Goal: Transaction & Acquisition: Purchase product/service

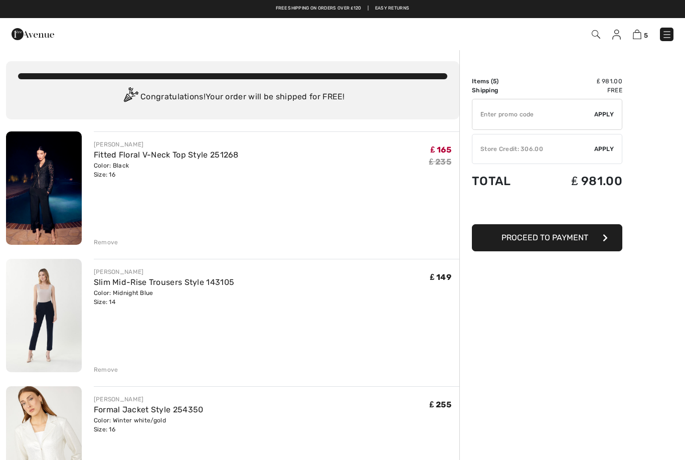
click at [549, 112] on input "TEXT" at bounding box center [534, 114] width 122 height 30
click at [551, 112] on input "TEXT" at bounding box center [534, 114] width 122 height 30
paste input "SALEAVENUE"
type input "SALEAVENUE"
click at [604, 115] on span "Apply" at bounding box center [605, 114] width 20 height 9
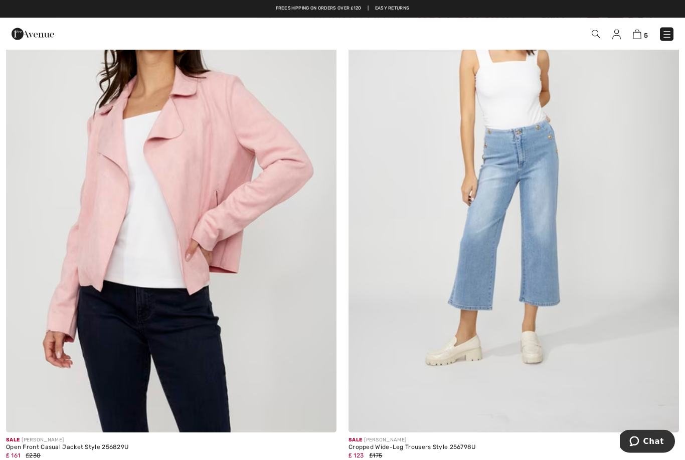
scroll to position [2936, 0]
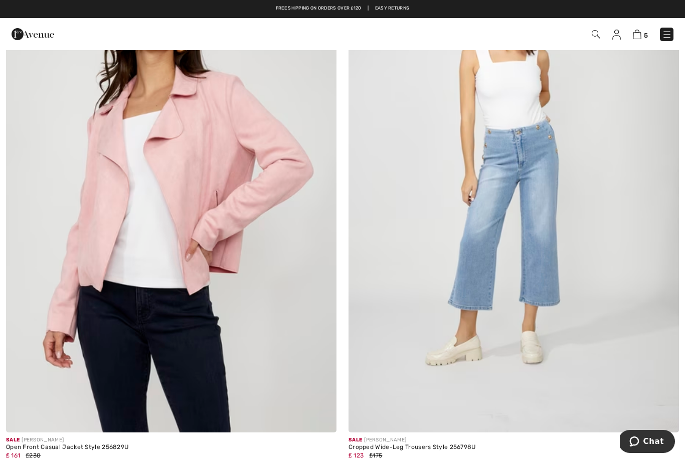
click at [324, 417] on img at bounding box center [321, 417] width 9 height 9
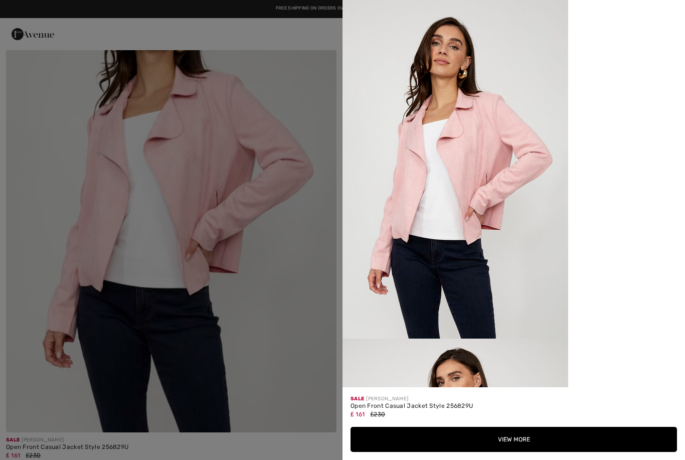
click at [514, 438] on button "View More" at bounding box center [514, 439] width 327 height 25
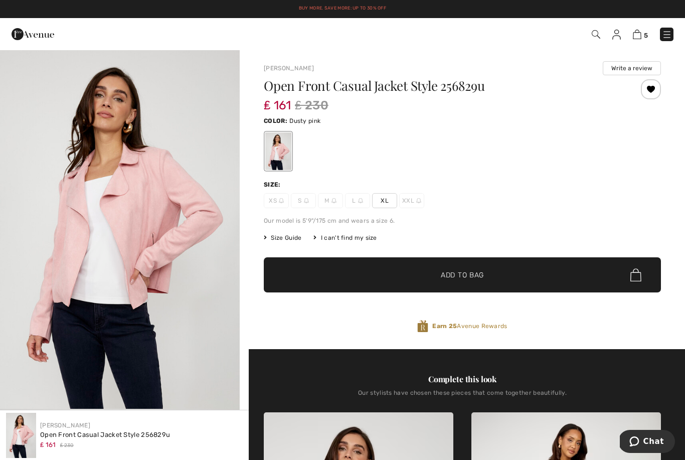
click at [467, 276] on span "Add to Bag" at bounding box center [462, 275] width 43 height 11
click at [478, 276] on span "Add to Bag" at bounding box center [462, 275] width 43 height 11
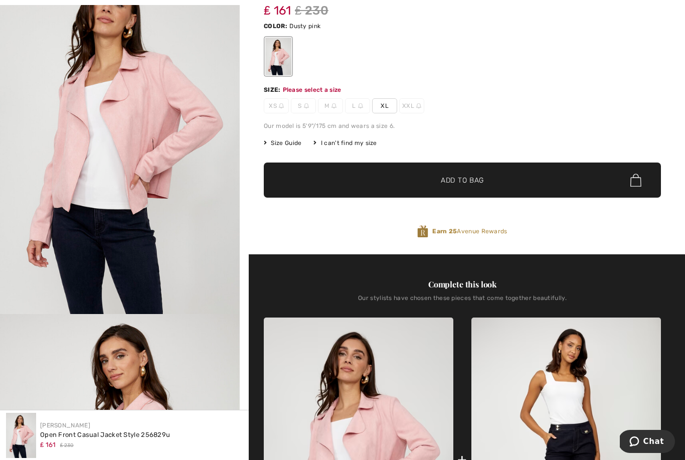
scroll to position [107, 0]
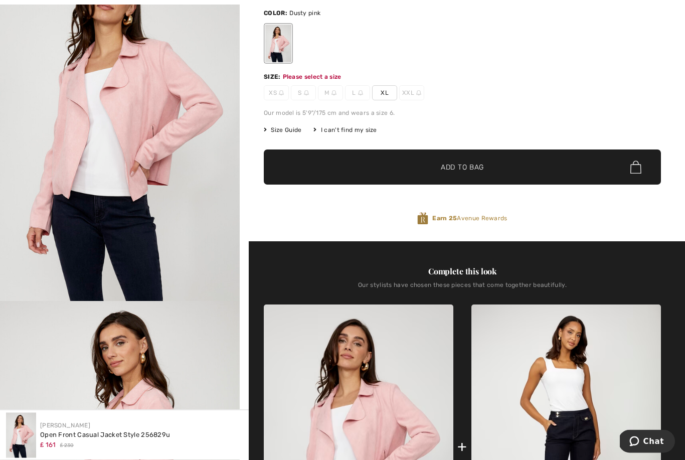
click at [382, 92] on span "XL" at bounding box center [384, 93] width 25 height 15
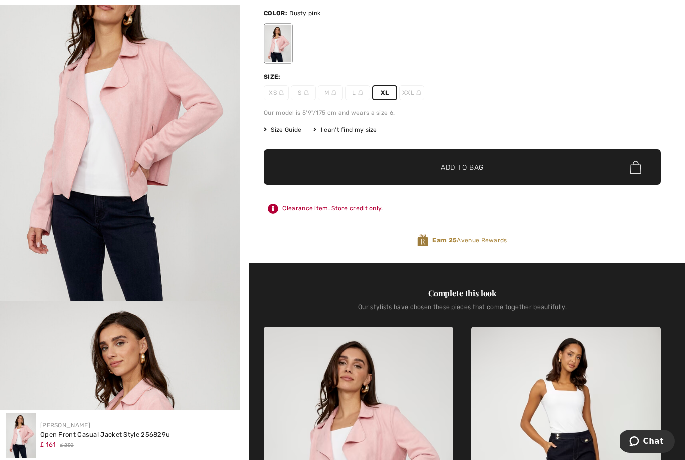
click at [471, 177] on span "✔ Added to Bag Add to Bag" at bounding box center [462, 167] width 397 height 35
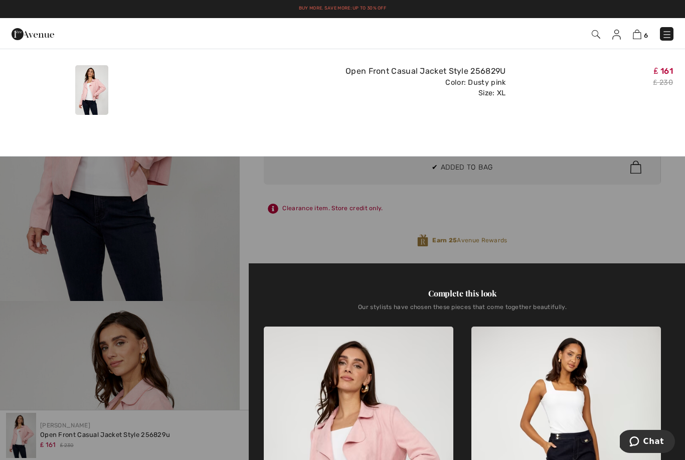
click at [642, 31] on img at bounding box center [637, 35] width 9 height 10
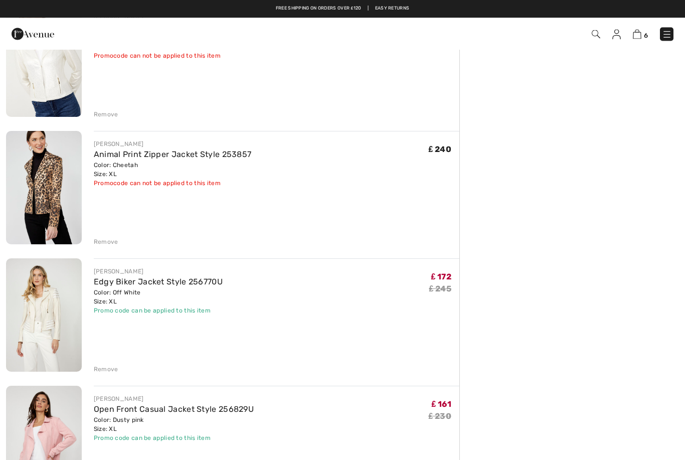
scroll to position [366, 0]
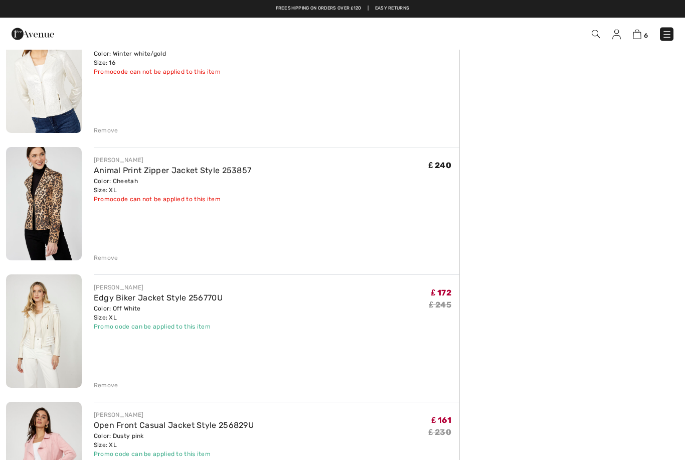
click at [104, 259] on div "Remove" at bounding box center [106, 258] width 25 height 9
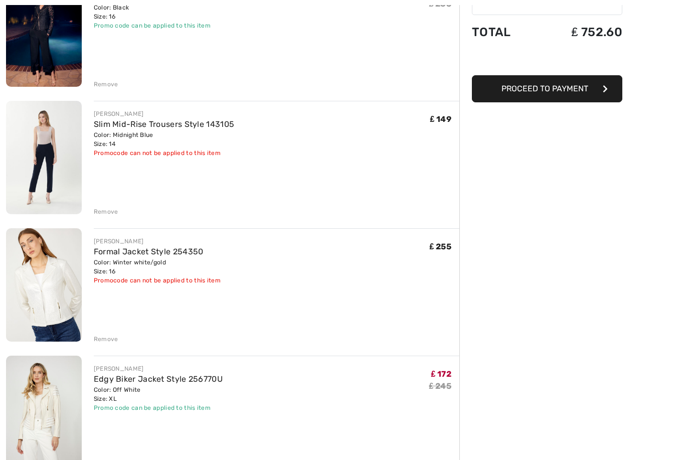
scroll to position [157, 0]
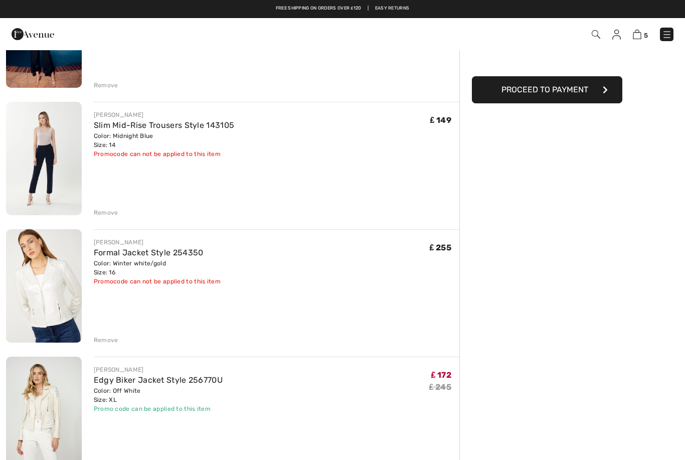
click at [109, 213] on div "Remove" at bounding box center [106, 212] width 25 height 9
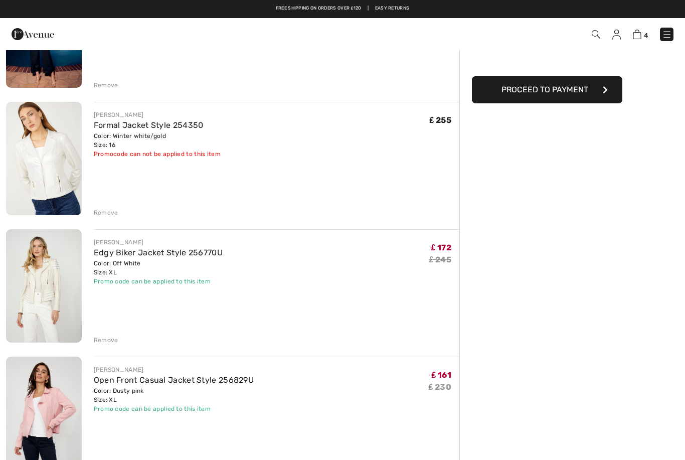
click at [113, 216] on div "Remove" at bounding box center [106, 212] width 25 height 9
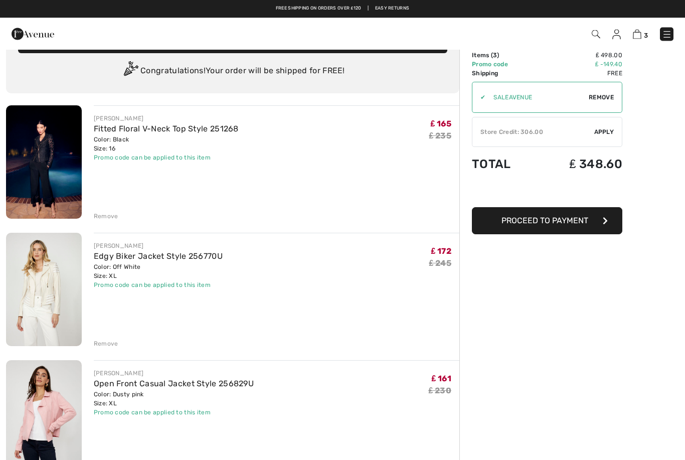
scroll to position [0, 0]
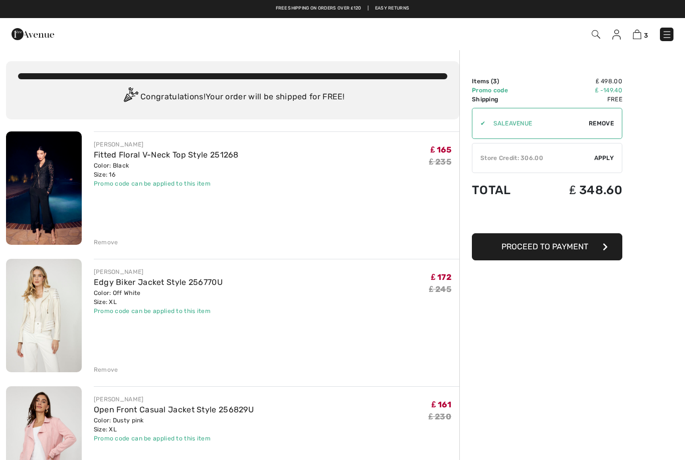
click at [31, 35] on img at bounding box center [33, 34] width 43 height 20
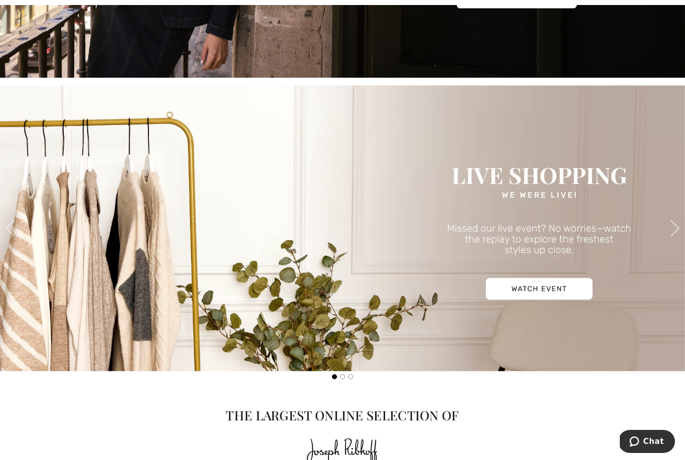
scroll to position [365, 0]
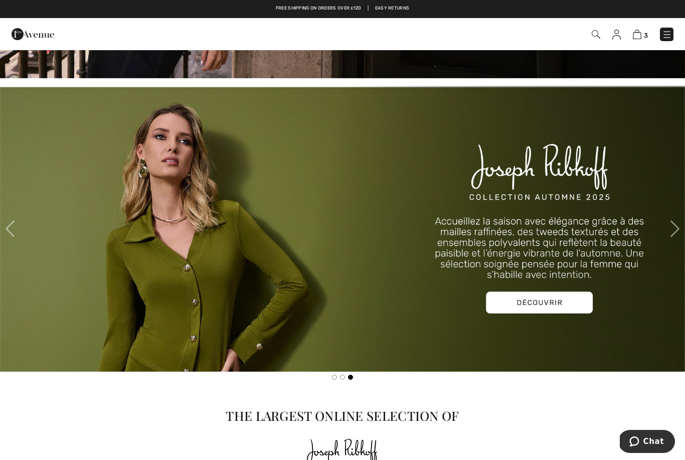
click at [550, 303] on img at bounding box center [342, 229] width 685 height 286
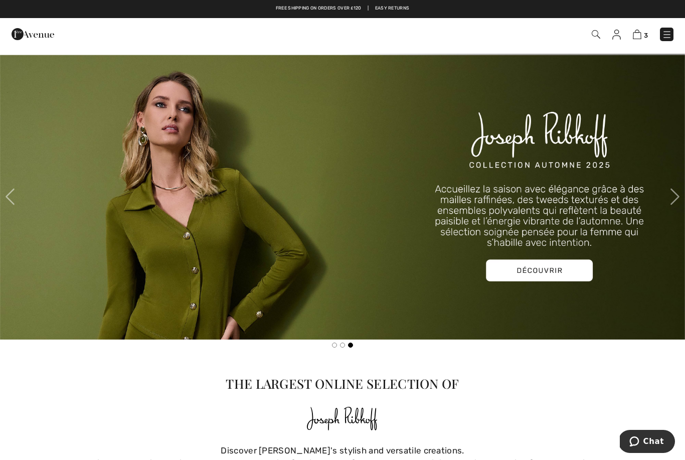
click at [672, 202] on span at bounding box center [675, 197] width 20 height 20
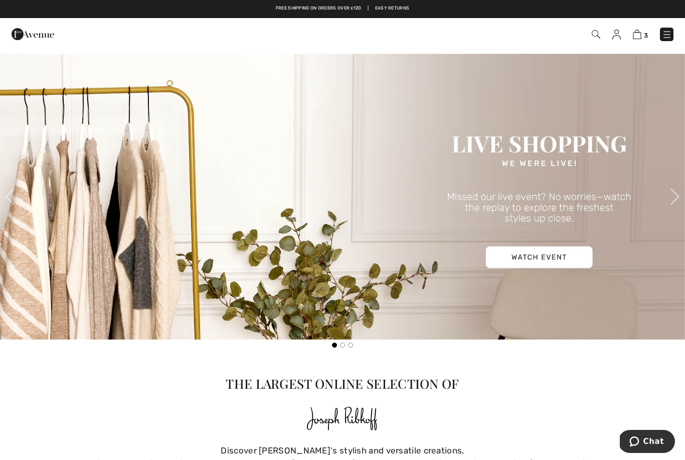
click at [664, 195] on img at bounding box center [342, 197] width 685 height 286
click at [672, 197] on span at bounding box center [675, 197] width 20 height 20
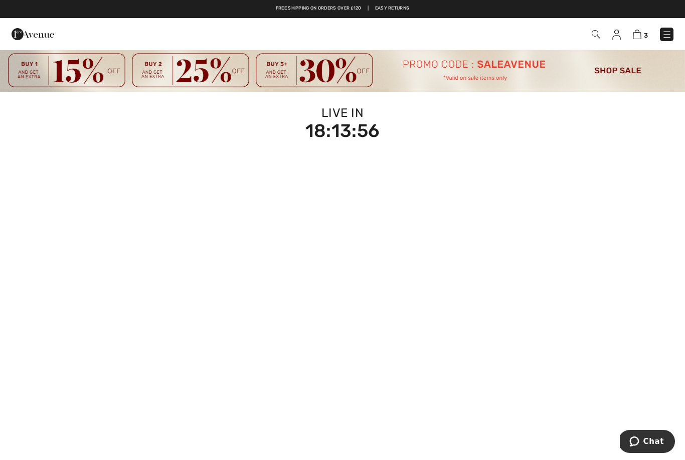
click at [639, 35] on img at bounding box center [637, 35] width 9 height 10
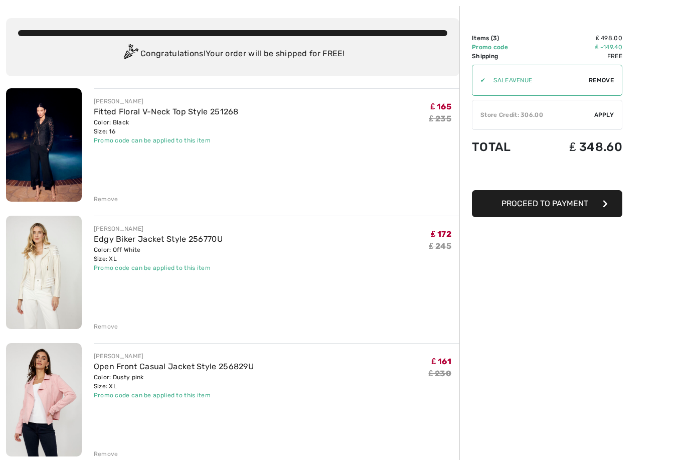
scroll to position [54, 0]
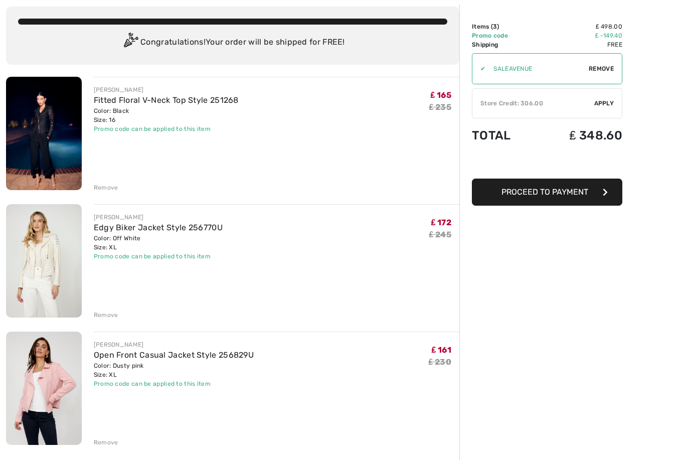
click at [46, 270] on img at bounding box center [44, 261] width 76 height 113
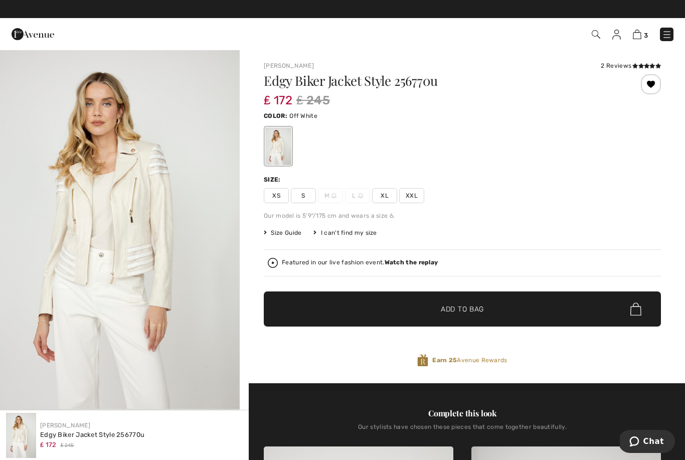
click at [637, 34] on img at bounding box center [637, 35] width 9 height 10
click at [642, 33] on img at bounding box center [637, 35] width 9 height 10
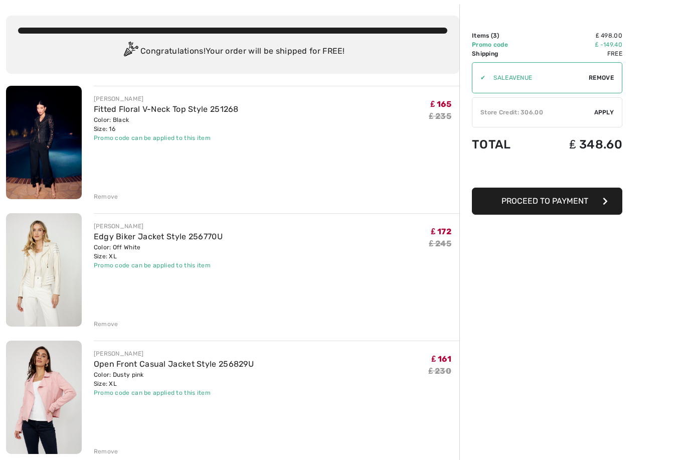
scroll to position [46, 0]
click at [105, 325] on div "Remove" at bounding box center [106, 324] width 25 height 9
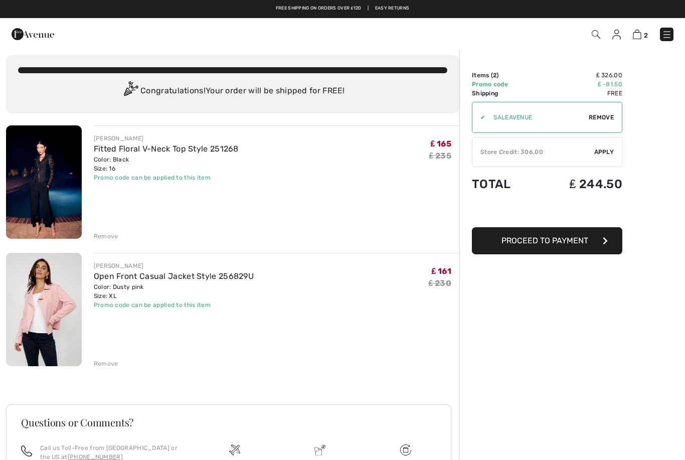
scroll to position [0, 0]
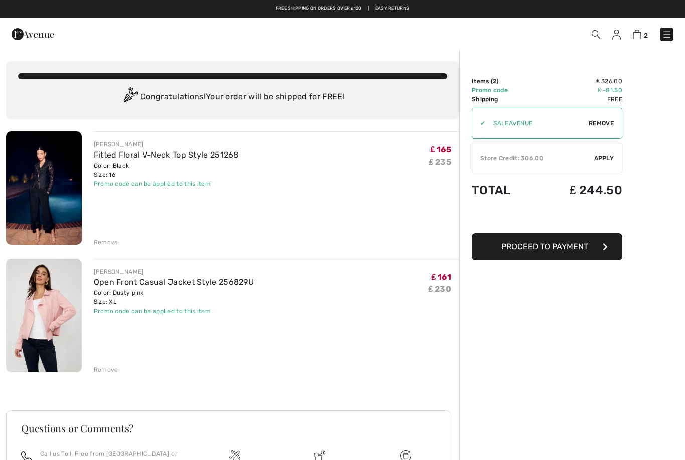
click at [619, 33] on img at bounding box center [617, 35] width 9 height 10
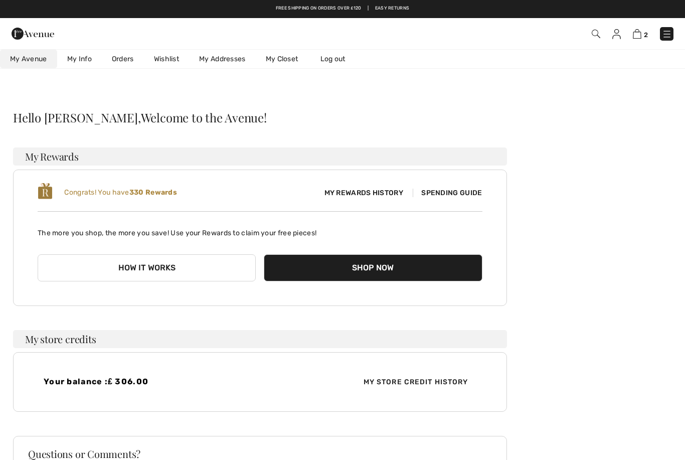
click at [169, 62] on link "Wishlist" at bounding box center [166, 59] width 45 height 19
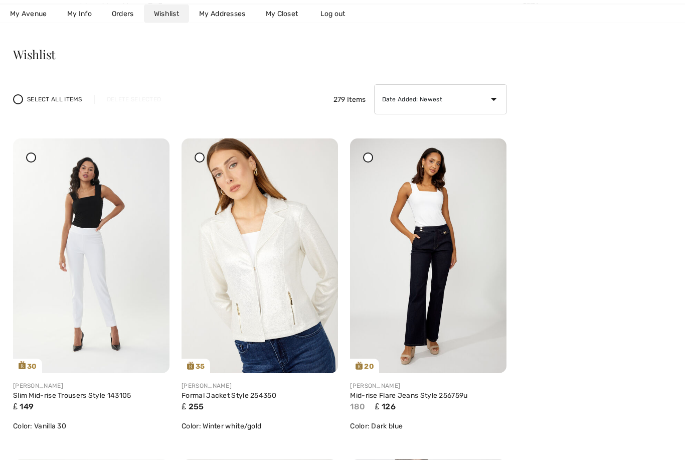
scroll to position [63, 0]
click at [89, 293] on img at bounding box center [91, 255] width 157 height 235
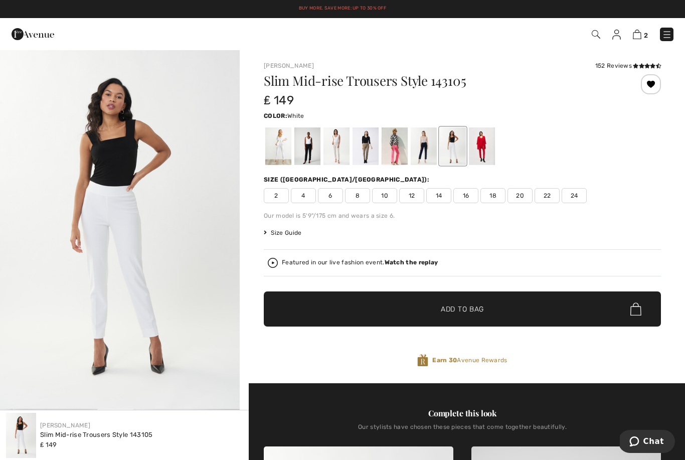
click at [282, 138] on div at bounding box center [278, 146] width 26 height 38
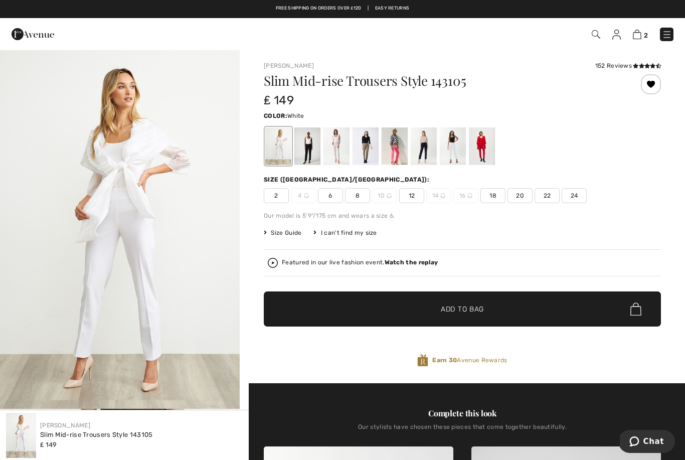
click at [443, 195] on img at bounding box center [443, 195] width 5 height 5
click at [442, 200] on span "14" at bounding box center [439, 195] width 25 height 15
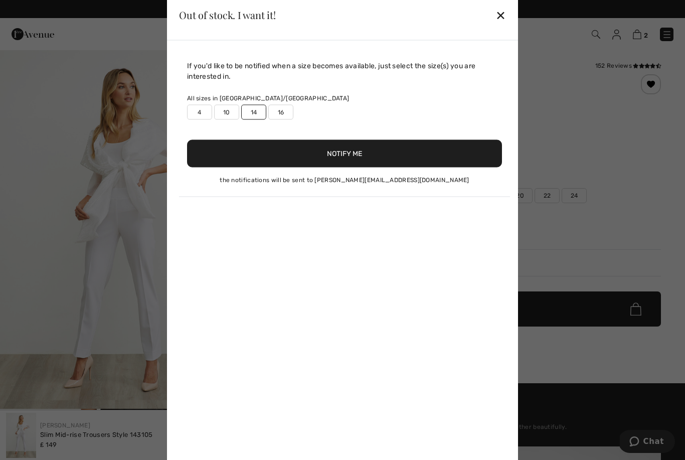
click at [353, 156] on button "Notify Me" at bounding box center [344, 153] width 315 height 28
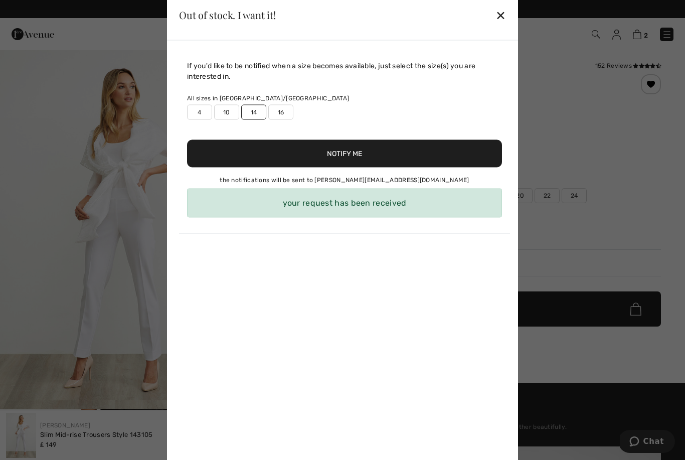
click at [500, 17] on div "✕" at bounding box center [501, 15] width 11 height 21
